Goal: Transaction & Acquisition: Purchase product/service

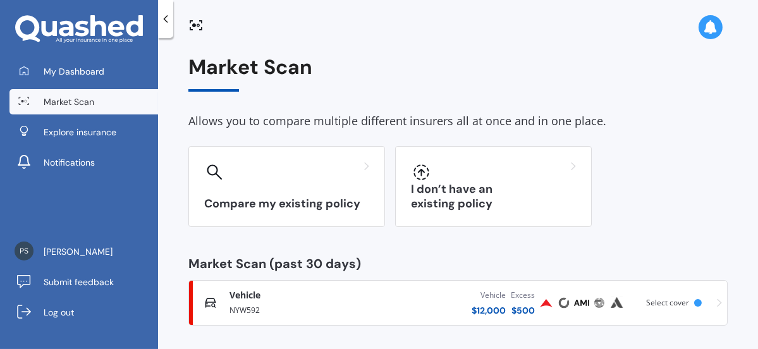
scroll to position [4, 0]
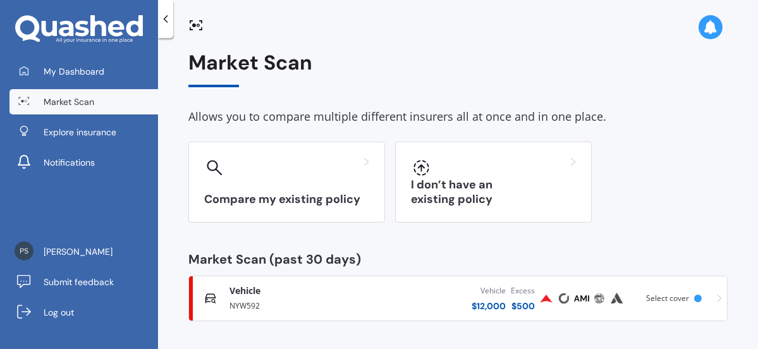
click at [485, 303] on div "$ 12,000" at bounding box center [488, 306] width 34 height 13
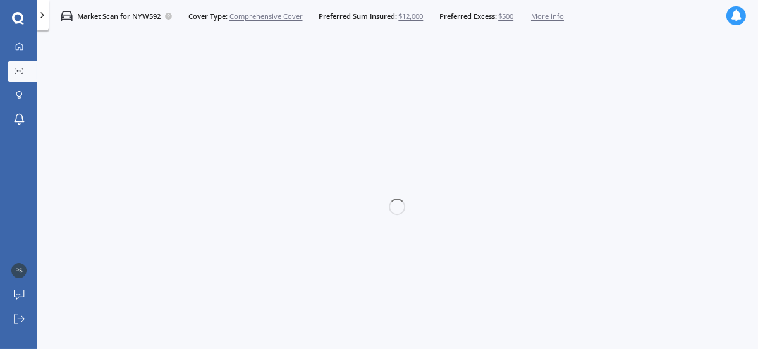
scroll to position [0, 0]
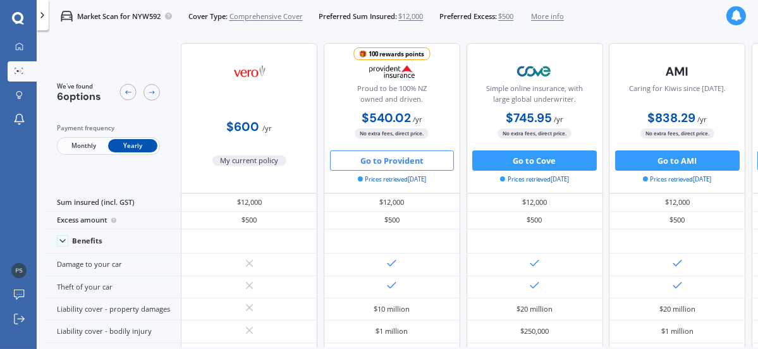
click at [413, 15] on span "$12,000" at bounding box center [410, 16] width 25 height 10
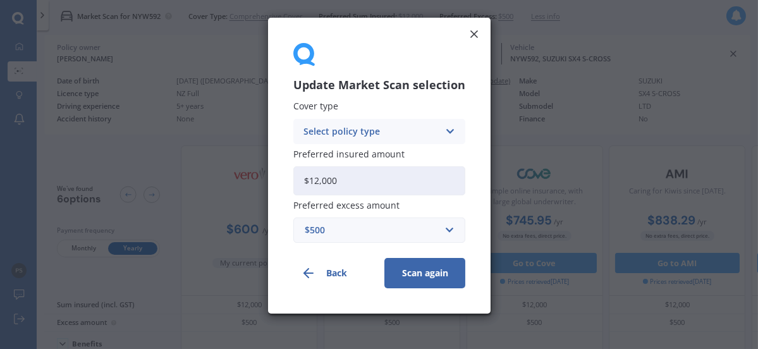
click at [318, 177] on input "$12,000" at bounding box center [379, 180] width 172 height 29
type input "$15,000"
click at [483, 100] on div "Update Market Scan selection Cover type Select policy type Comprehensive Third …" at bounding box center [379, 166] width 222 height 296
click at [416, 267] on button "Scan again" at bounding box center [424, 273] width 81 height 30
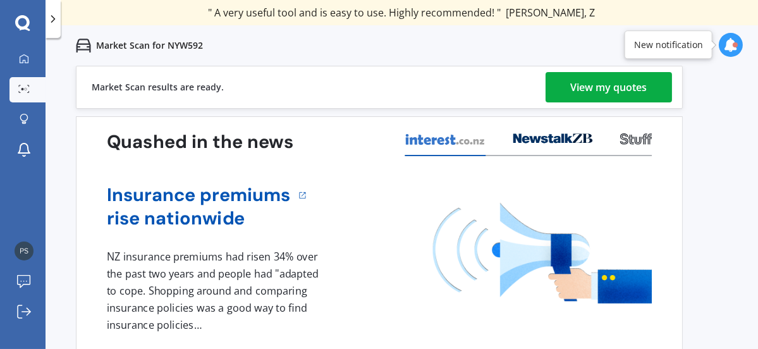
scroll to position [11, 0]
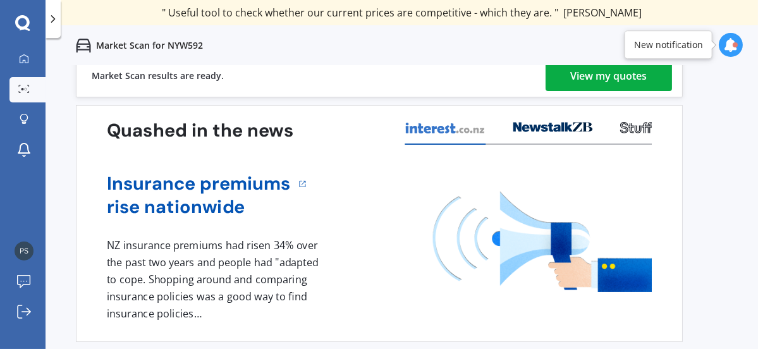
click at [618, 72] on div "View my quotes" at bounding box center [609, 76] width 76 height 30
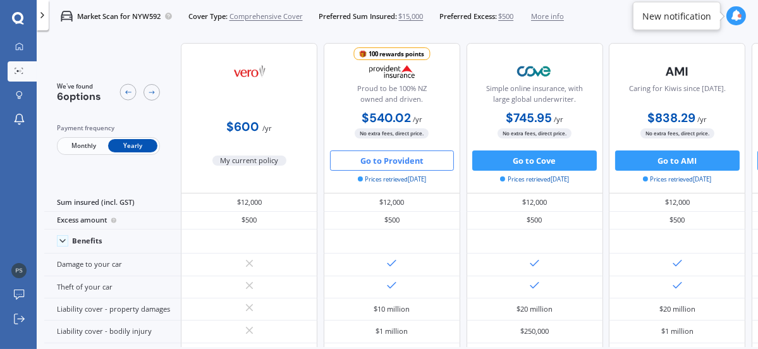
scroll to position [0, 0]
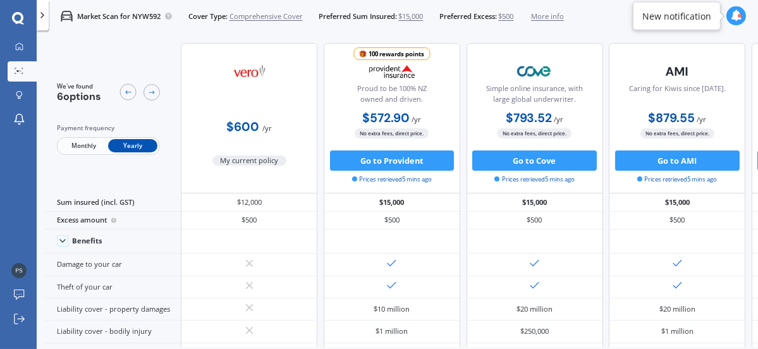
click at [735, 16] on icon at bounding box center [736, 15] width 11 height 11
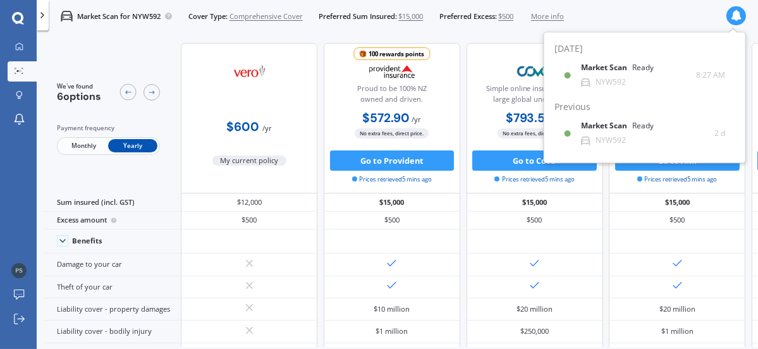
click at [653, 13] on div "Market Scan for NYW592 Cover Type: Comprehensive Cover Preferred Sum Insured: $…" at bounding box center [397, 16] width 721 height 32
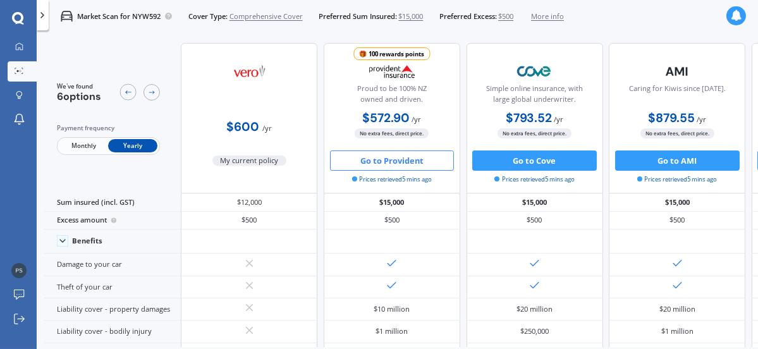
click at [400, 161] on button "Go to Provident" at bounding box center [392, 160] width 125 height 20
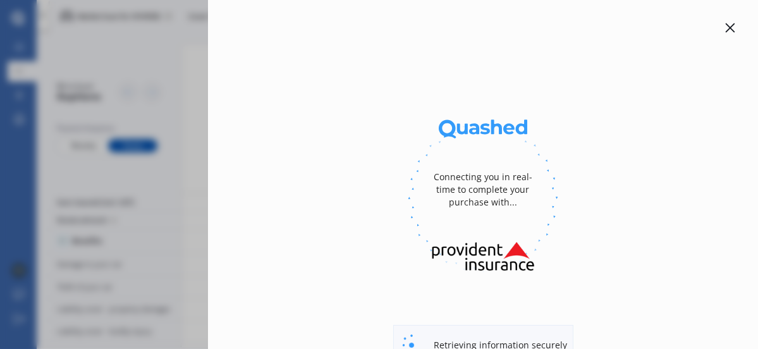
select select "full"
select select "[STREET_ADDRESS]"
select select "SUZUKI"
select select "SX4 S-CROSS"
select select "NO"
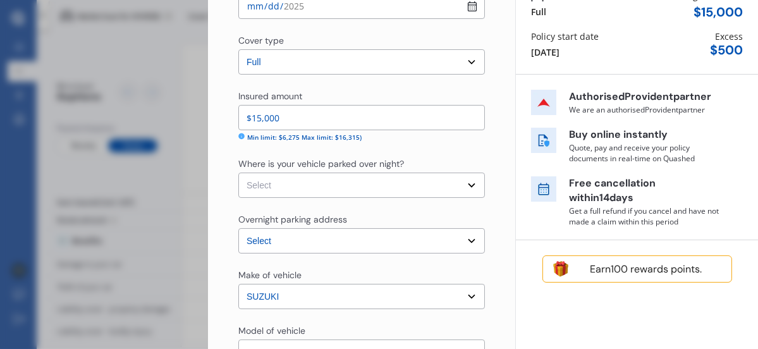
scroll to position [146, 0]
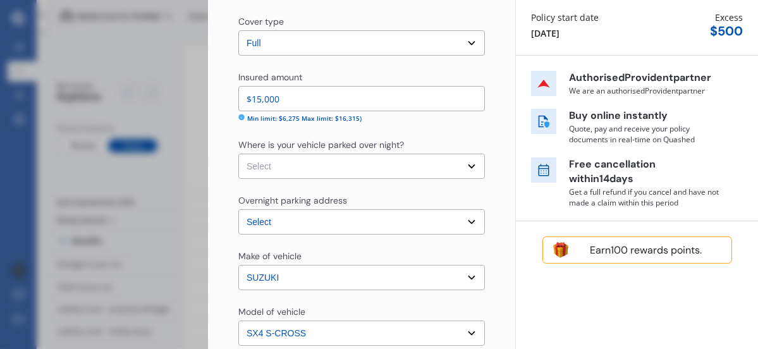
click at [463, 166] on select "Select Garage (fully enclosed) Off Street Parking Other" at bounding box center [361, 166] width 246 height 25
select select "GARAGE"
click at [238, 154] on select "Select Garage (fully enclosed) Off Street Parking Other" at bounding box center [361, 166] width 246 height 25
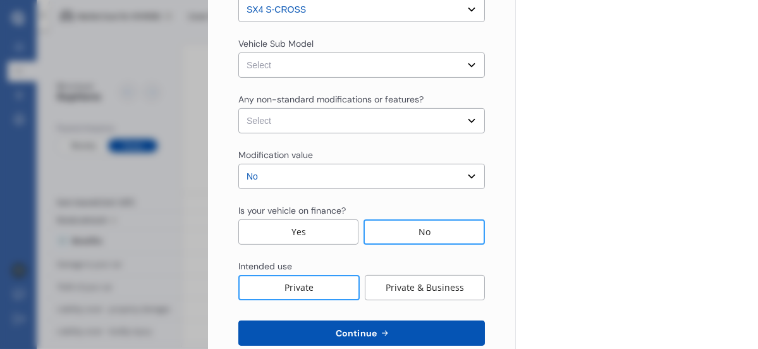
scroll to position [496, 0]
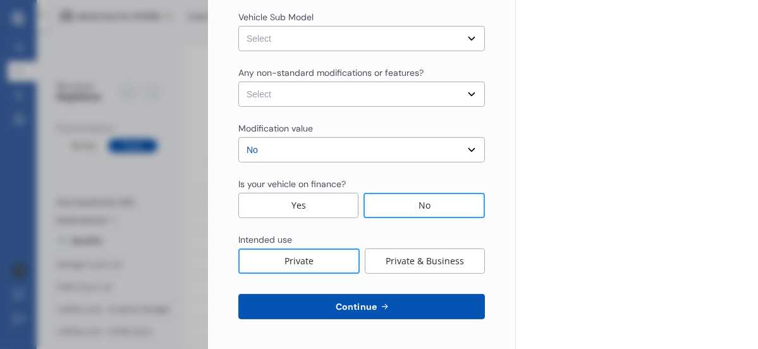
click at [416, 203] on div "No" at bounding box center [423, 205] width 121 height 25
click at [365, 307] on span "Continue" at bounding box center [356, 306] width 46 height 10
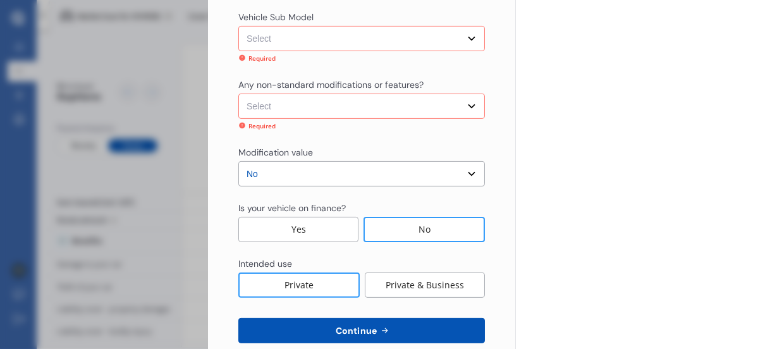
click at [465, 104] on select "Select None [MEDICAL_DATA] System(NOS) Roll Cage Full Racing Harness" at bounding box center [361, 106] width 246 height 25
select select "none"
click at [238, 94] on select "Select None [MEDICAL_DATA] System(NOS) Roll Cage Full Racing Harness" at bounding box center [361, 106] width 246 height 25
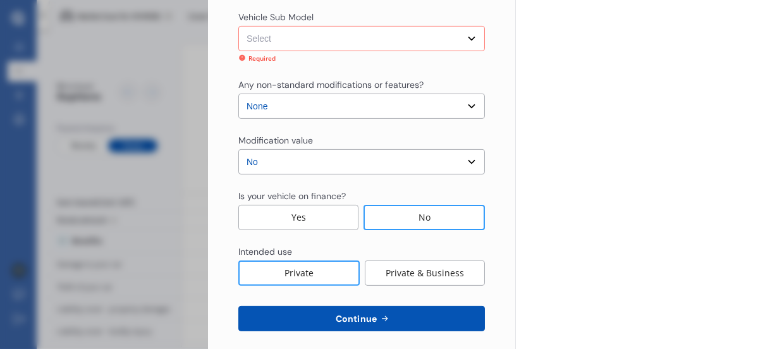
click at [464, 36] on select "Select S-Cross GLX Hatchback 5dr CVT 1sp 1.6i MY14 S-Cross LTD Hatchback 5dr CV…" at bounding box center [361, 38] width 246 height 25
click at [273, 104] on select "Select None [MEDICAL_DATA] System(NOS) Roll Cage Full Racing Harness" at bounding box center [361, 106] width 246 height 25
click at [466, 37] on select "Select S-Cross GLX Hatchback 5dr CVT 1sp 1.6i MY14 S-Cross LTD Hatchback 5dr CV…" at bounding box center [361, 38] width 246 height 25
select select "NZVSUZU2015AEBR"
click at [238, 26] on select "Select S-Cross GLX Hatchback 5dr CVT 1sp 1.6i MY14 S-Cross LTD Hatchback 5dr CV…" at bounding box center [361, 38] width 246 height 25
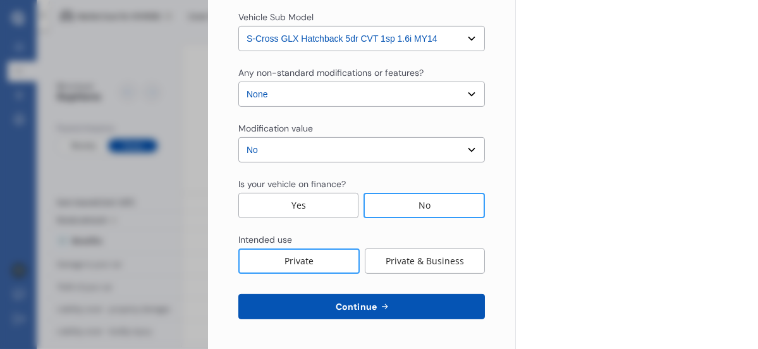
click at [356, 305] on span "Continue" at bounding box center [356, 306] width 46 height 10
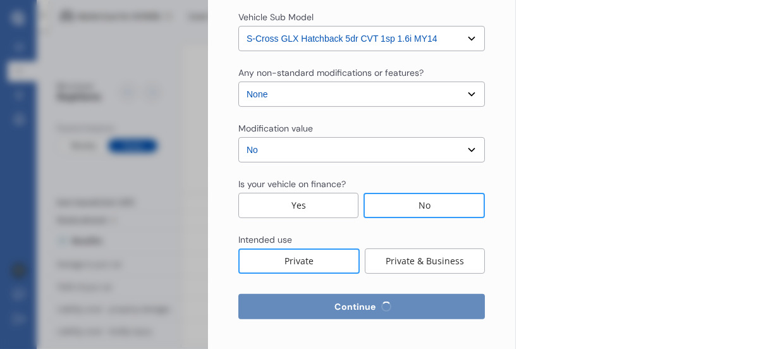
select select "14"
select select "07"
select select "1946"
select select "NZ_FULL"
select select "0"
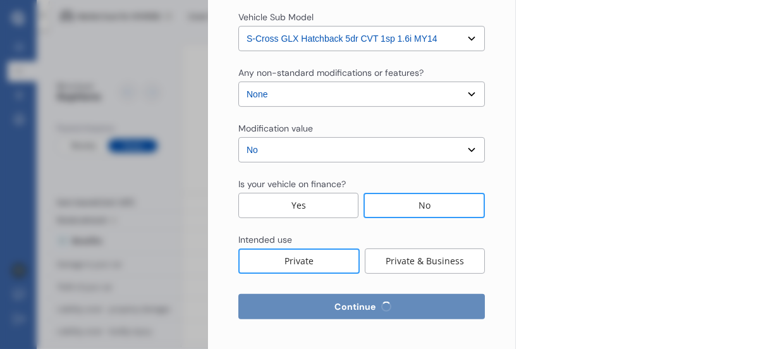
select select "25"
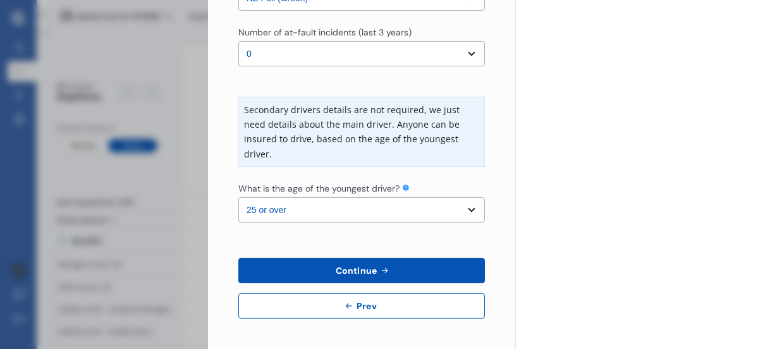
scroll to position [0, 0]
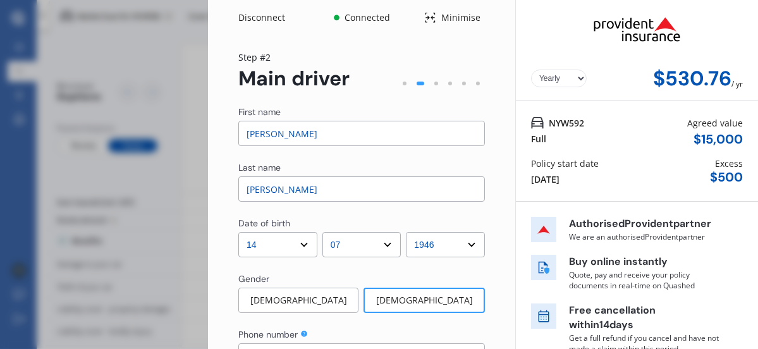
click at [276, 128] on input "[PERSON_NAME]" at bounding box center [361, 133] width 246 height 25
type input "[PERSON_NAME]"
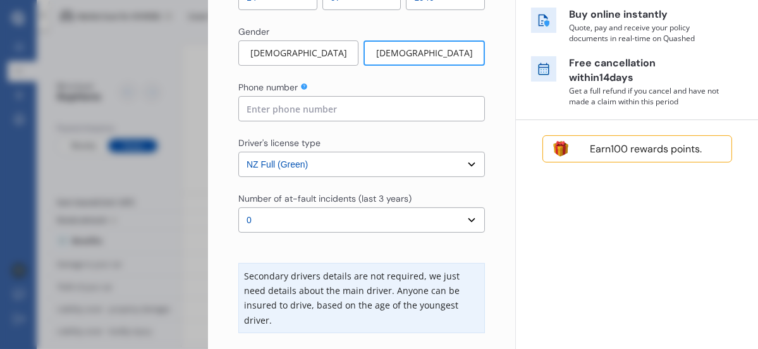
scroll to position [248, 0]
click at [248, 104] on input at bounding box center [361, 107] width 246 height 25
type input "021828867"
click at [463, 216] on select "Select number of at-fault incidents (last 3 years) 0 1 2 3 4 5 or more" at bounding box center [361, 219] width 246 height 25
click at [238, 207] on select "Select number of at-fault incidents (last 3 years) 0 1 2 3 4 5 or more" at bounding box center [361, 219] width 246 height 25
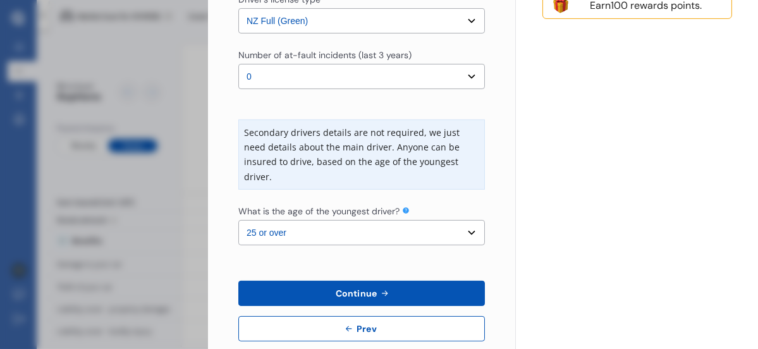
scroll to position [413, 0]
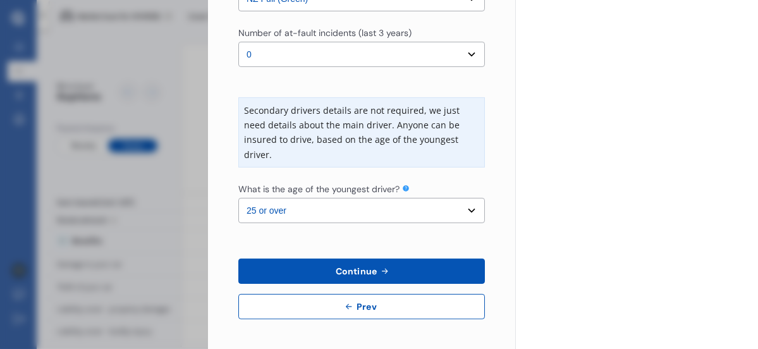
click at [464, 211] on select "Select the age of the youngest driver. 16 17 18 19 20 21 22 23 24 25 or over" at bounding box center [361, 210] width 246 height 25
click at [238, 198] on select "Select the age of the youngest driver. 16 17 18 19 20 21 22 23 24 25 or over" at bounding box center [361, 210] width 246 height 25
click at [356, 272] on span "Continue" at bounding box center [356, 271] width 46 height 10
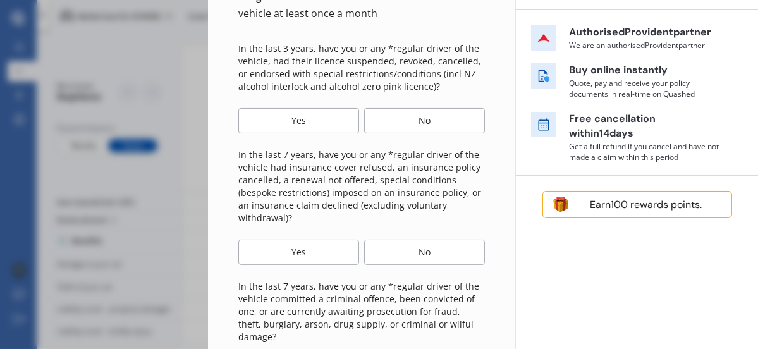
scroll to position [194, 0]
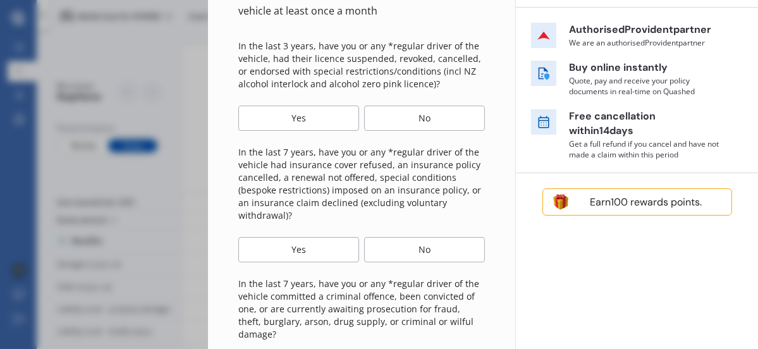
click at [428, 112] on div "No" at bounding box center [424, 118] width 121 height 25
drag, startPoint x: 418, startPoint y: 247, endPoint x: 469, endPoint y: 249, distance: 50.6
click at [420, 247] on div "No" at bounding box center [424, 249] width 121 height 25
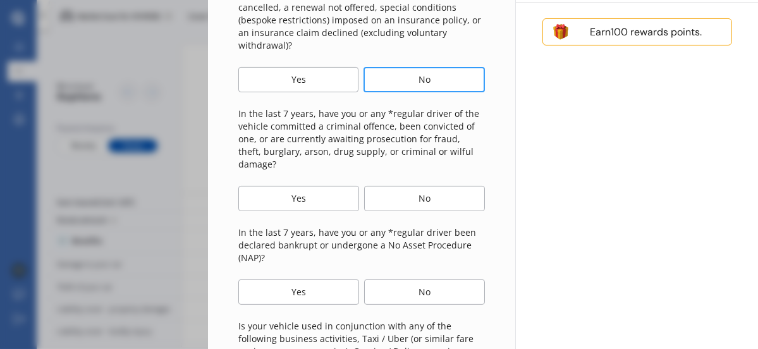
scroll to position [370, 0]
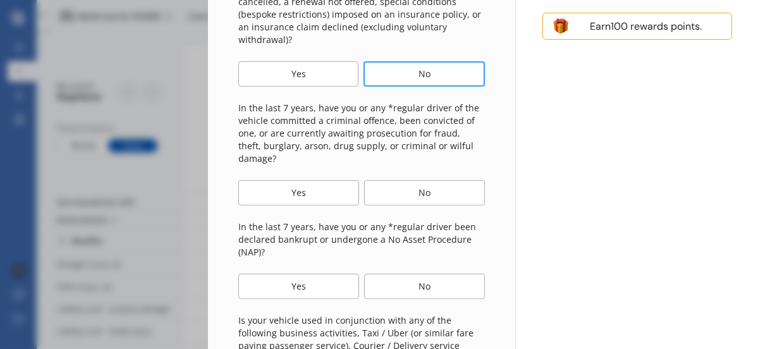
drag, startPoint x: 426, startPoint y: 178, endPoint x: 464, endPoint y: 178, distance: 37.9
click at [429, 180] on div "No" at bounding box center [424, 192] width 121 height 25
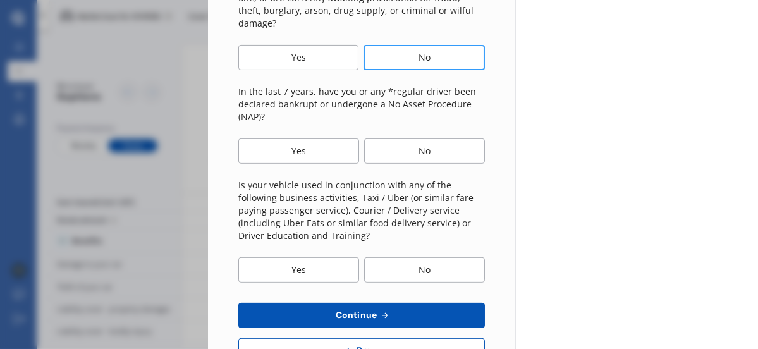
scroll to position [523, 0]
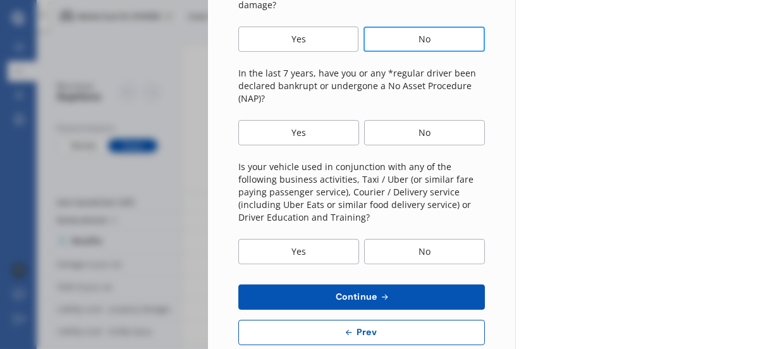
click at [437, 120] on div "No" at bounding box center [424, 132] width 121 height 25
click at [421, 239] on div "No" at bounding box center [424, 251] width 121 height 25
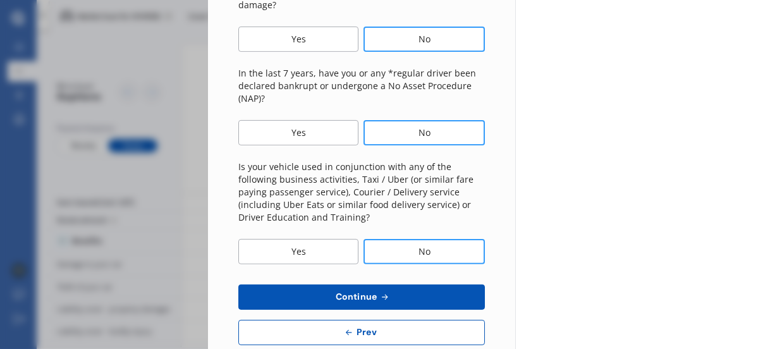
scroll to position [537, 0]
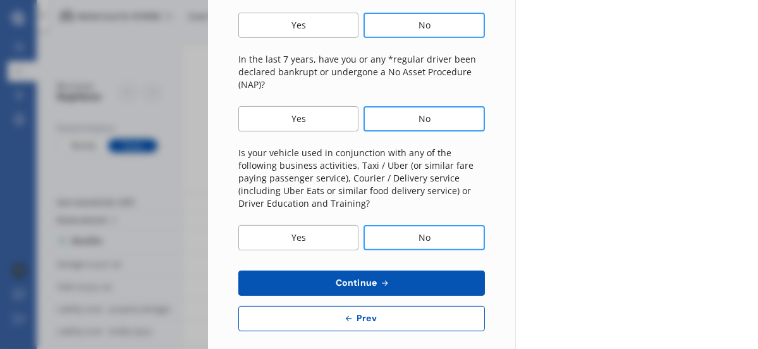
click at [406, 271] on button "Continue" at bounding box center [361, 283] width 246 height 25
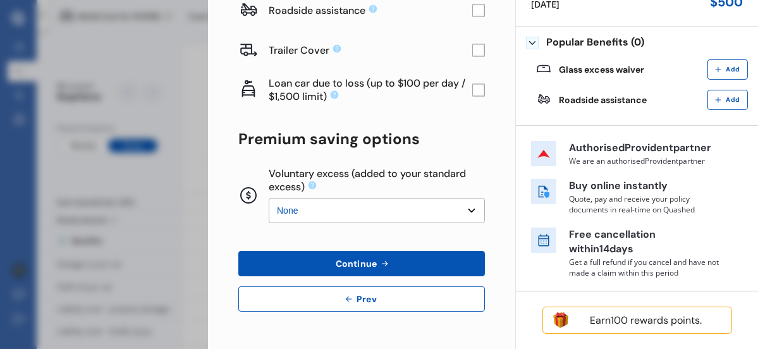
scroll to position [0, 0]
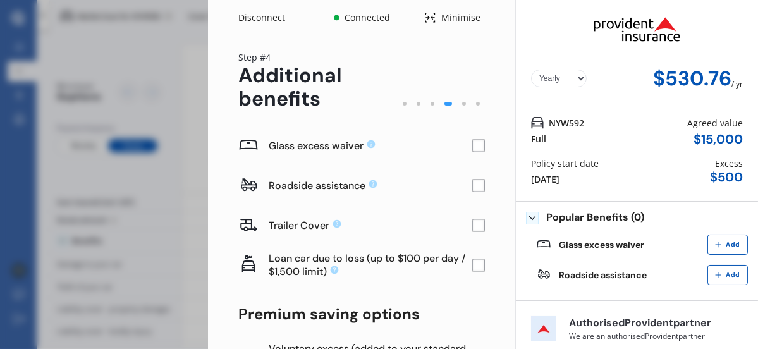
click at [472, 145] on rect at bounding box center [478, 146] width 13 height 13
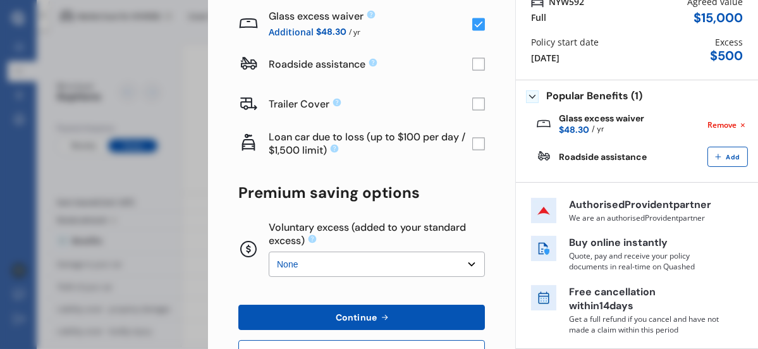
scroll to position [143, 0]
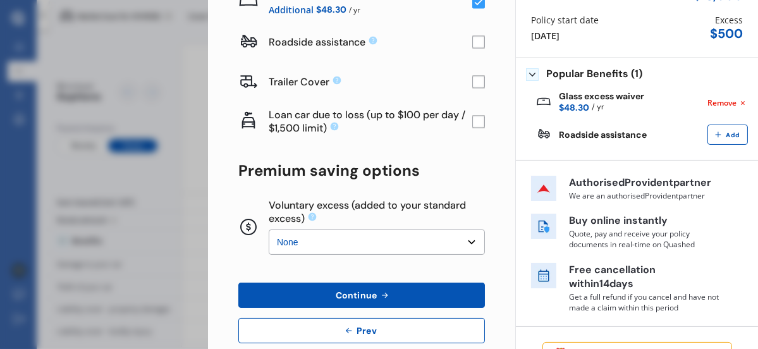
click at [348, 293] on span "Continue" at bounding box center [356, 295] width 46 height 10
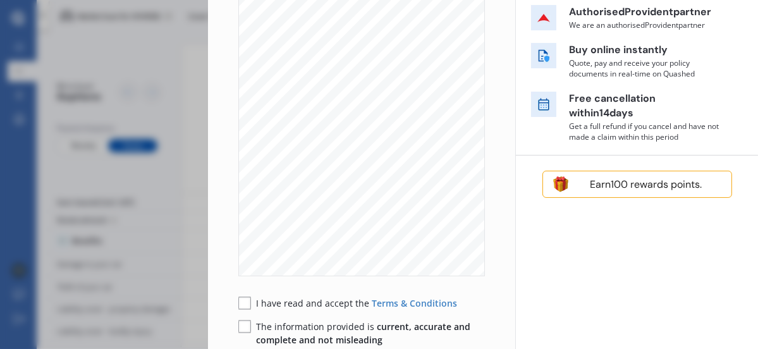
scroll to position [320, 0]
